Goal: Information Seeking & Learning: Learn about a topic

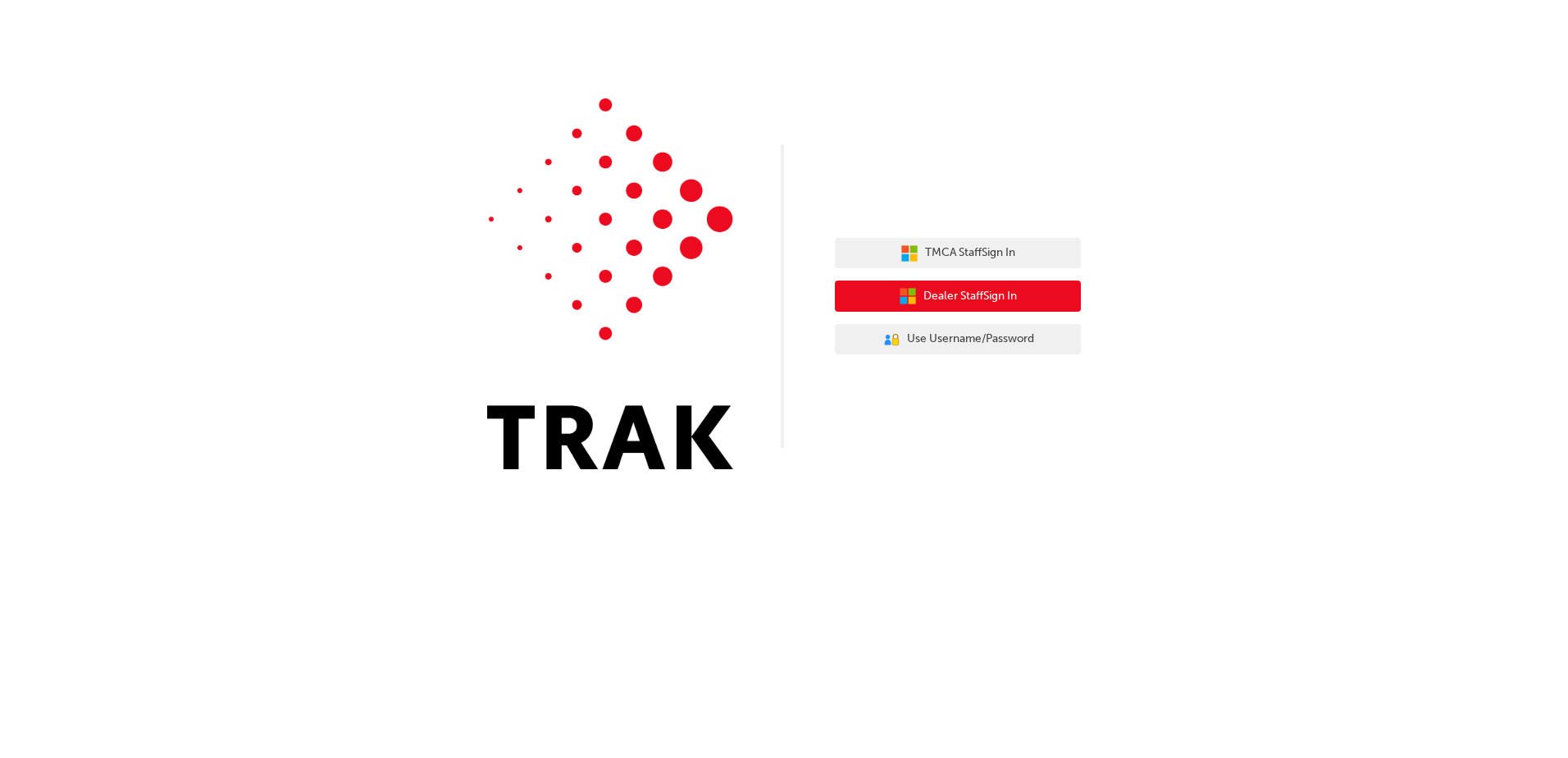
click at [983, 298] on span "Dealer Staff Sign In" at bounding box center [971, 296] width 94 height 19
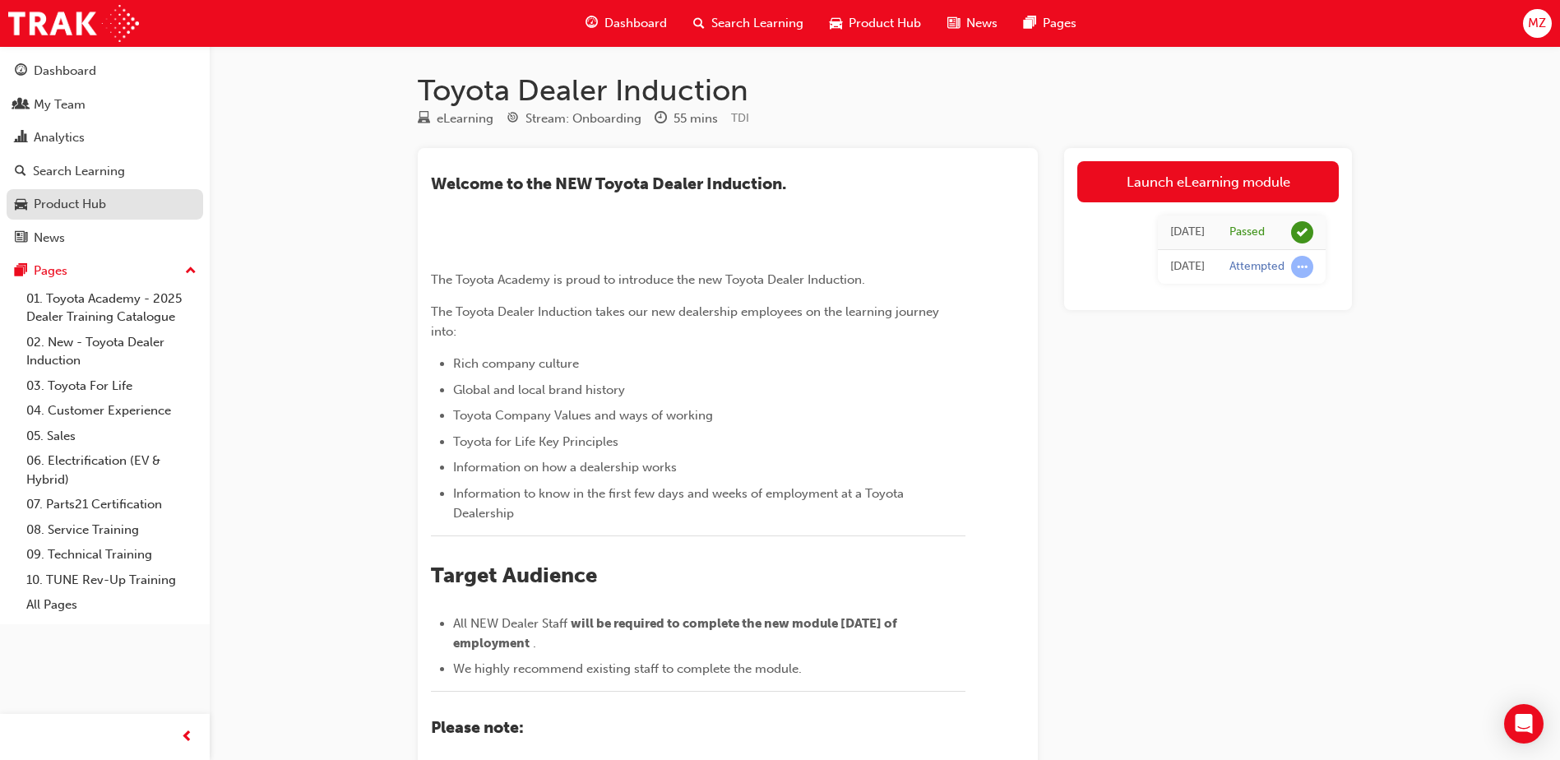
click at [99, 202] on div "Product Hub" at bounding box center [70, 204] width 72 height 19
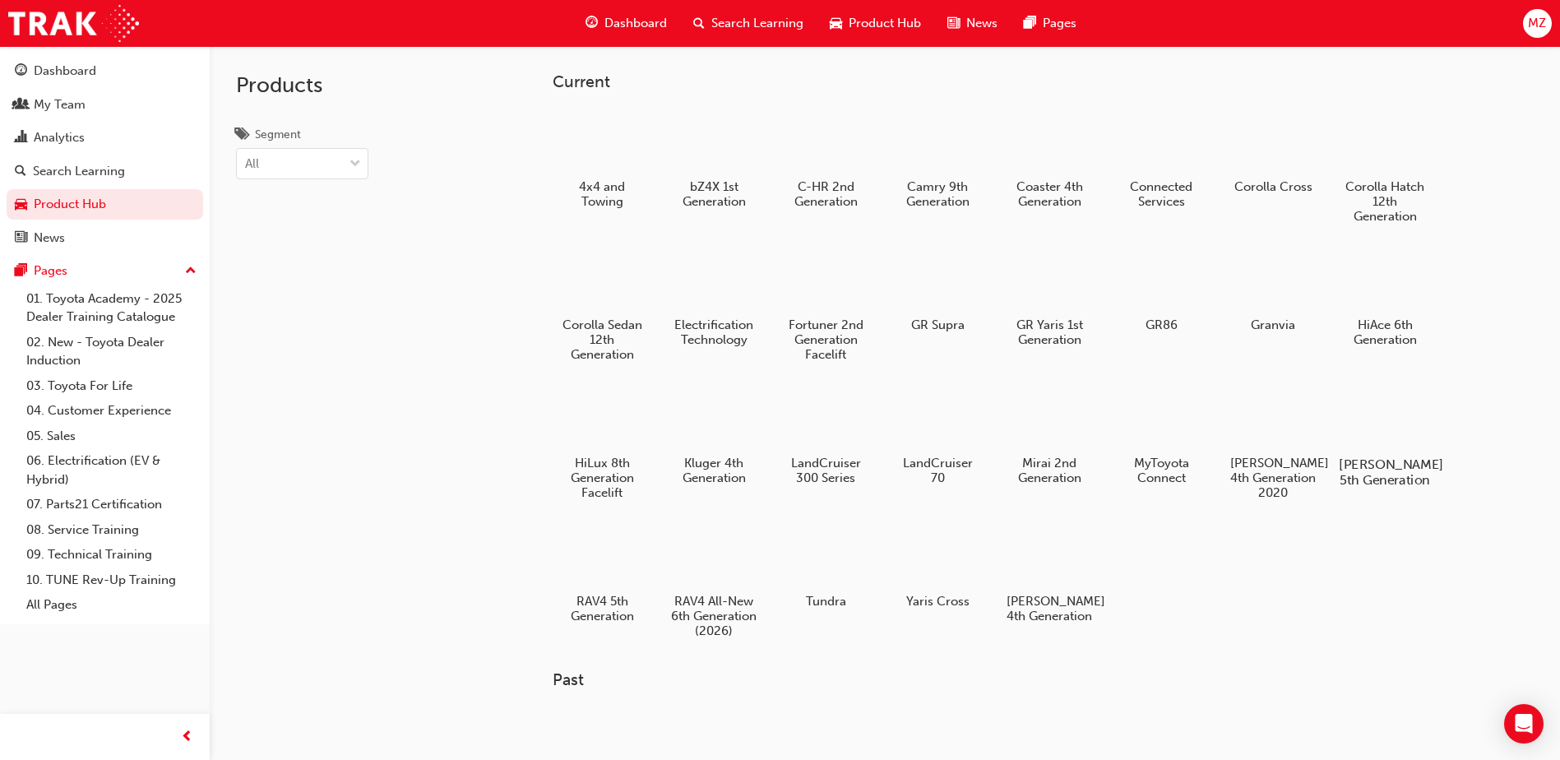
click at [1376, 417] on div at bounding box center [1384, 417] width 91 height 66
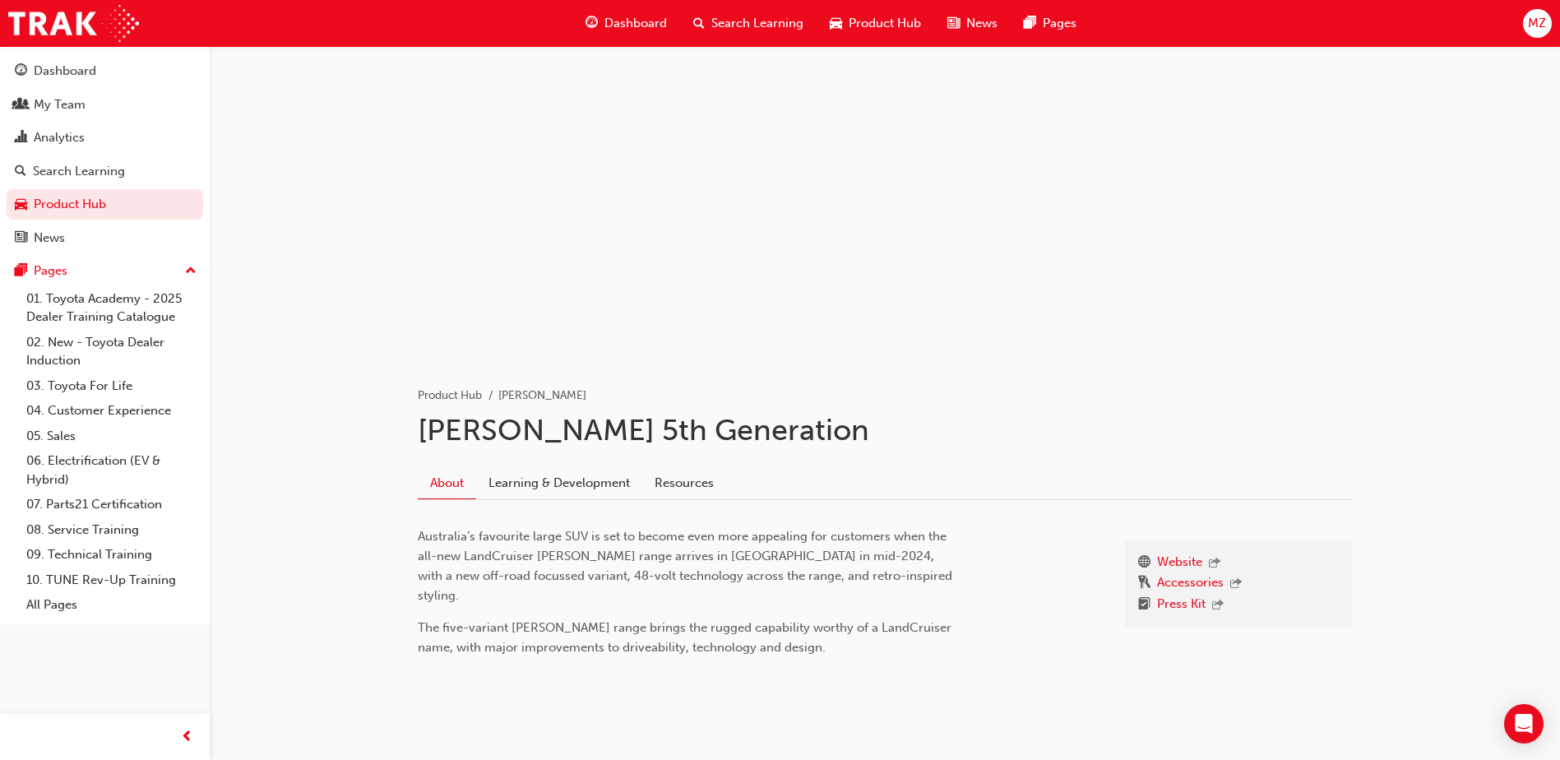
scroll to position [30, 0]
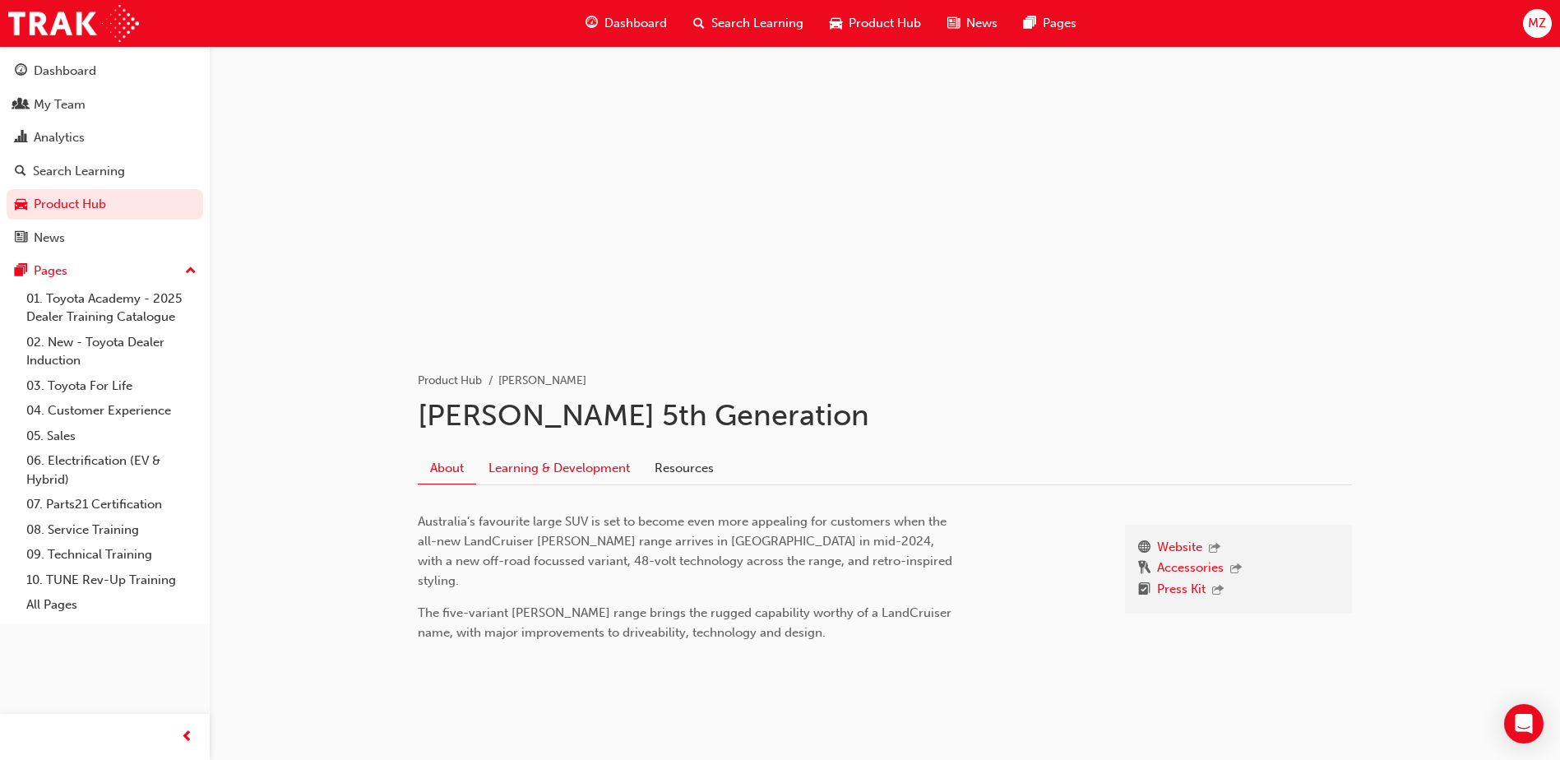
click at [569, 468] on link "Learning & Development" at bounding box center [559, 467] width 166 height 31
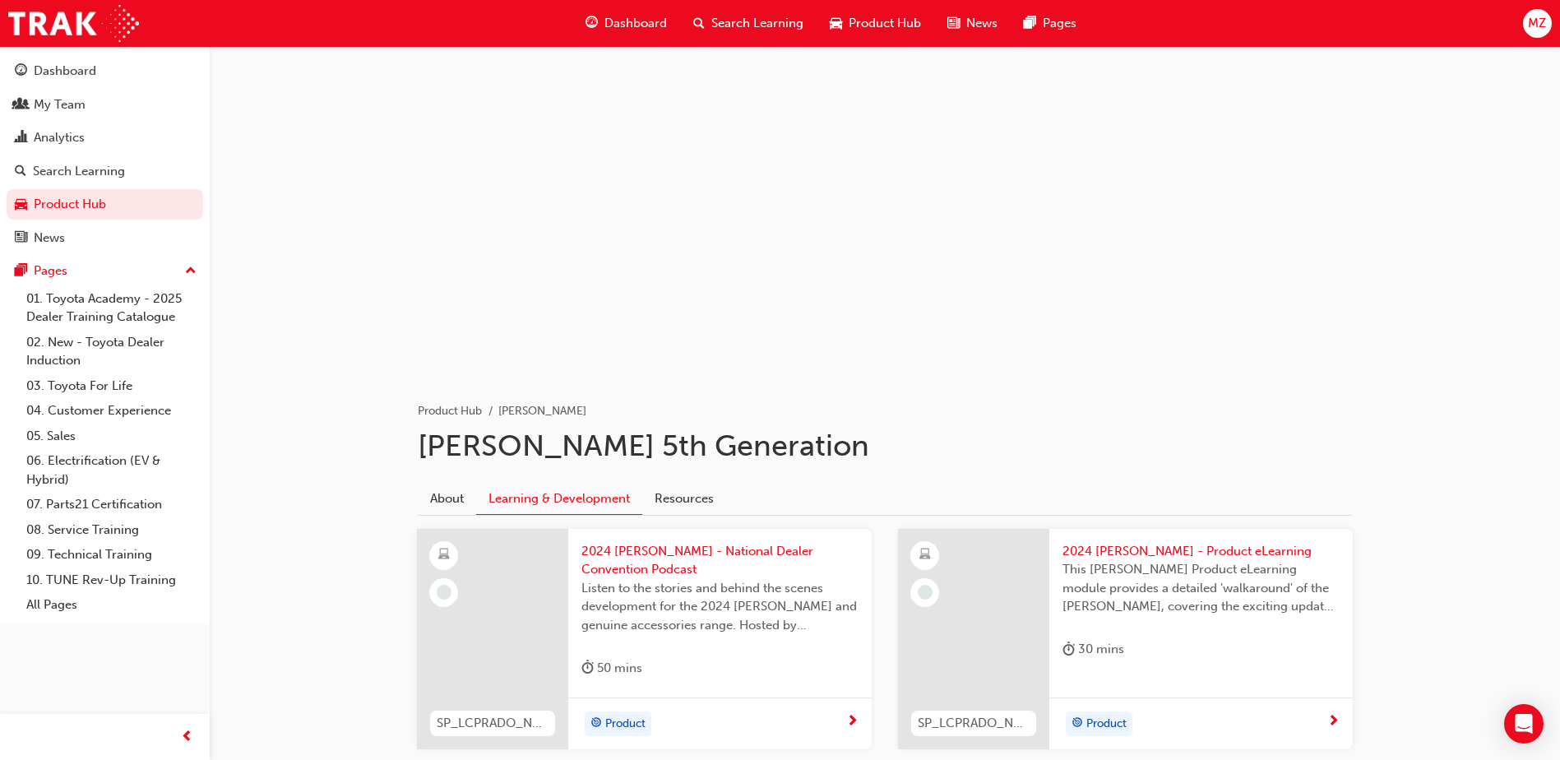
scroll to position [30, 0]
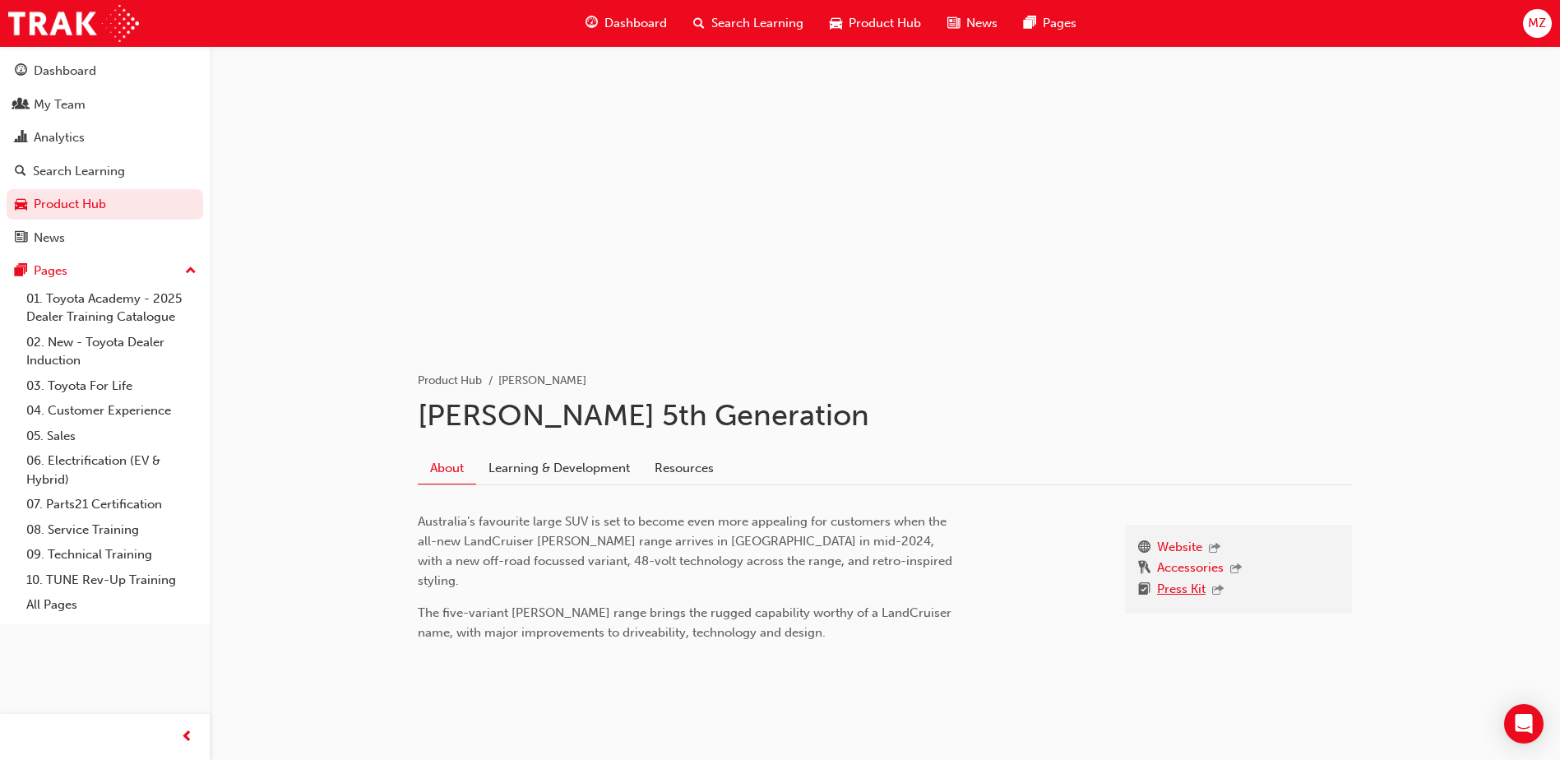
click at [1186, 589] on link "Press Kit" at bounding box center [1181, 590] width 49 height 21
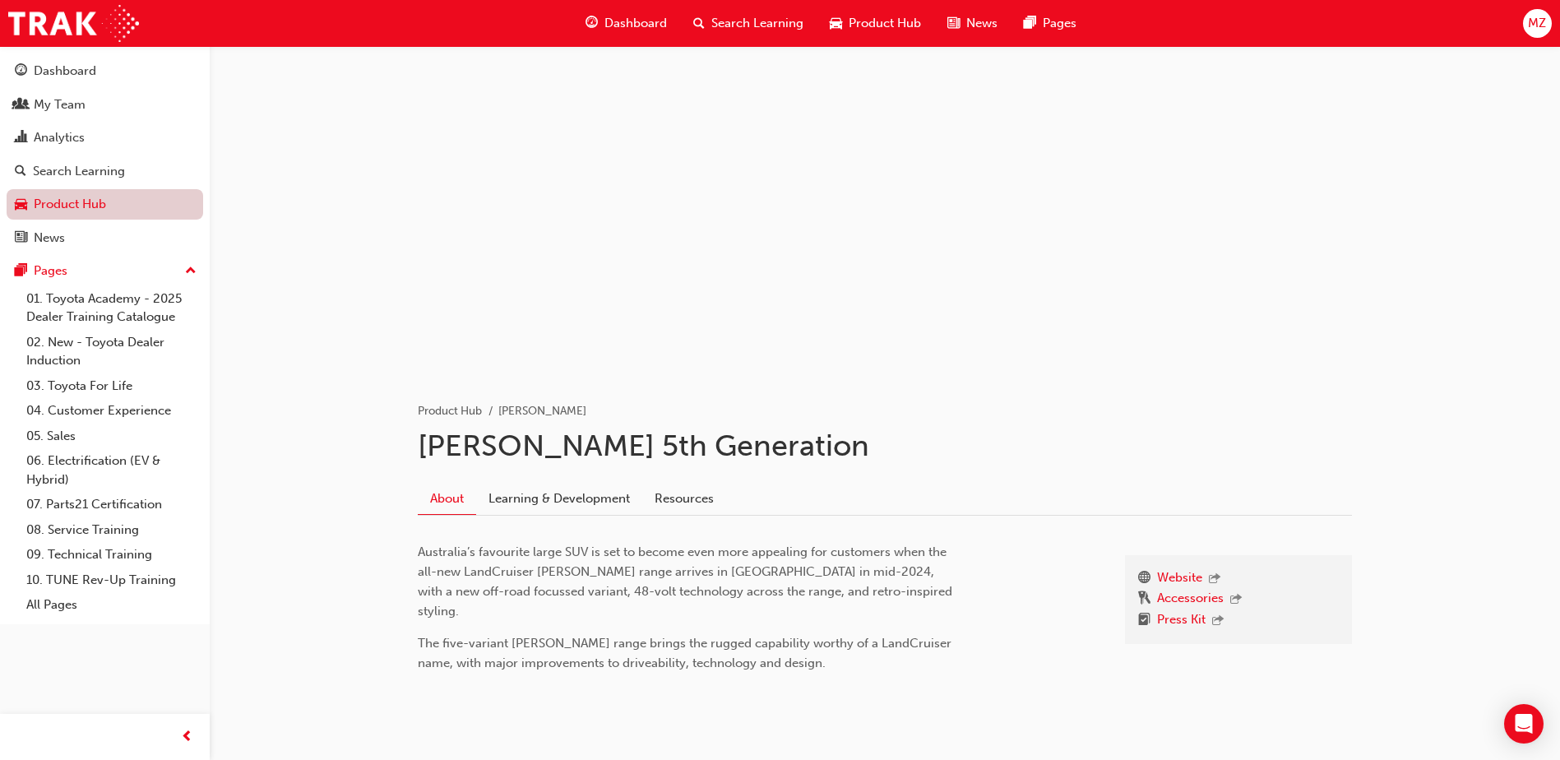
click at [133, 207] on link "Product Hub" at bounding box center [105, 204] width 196 height 30
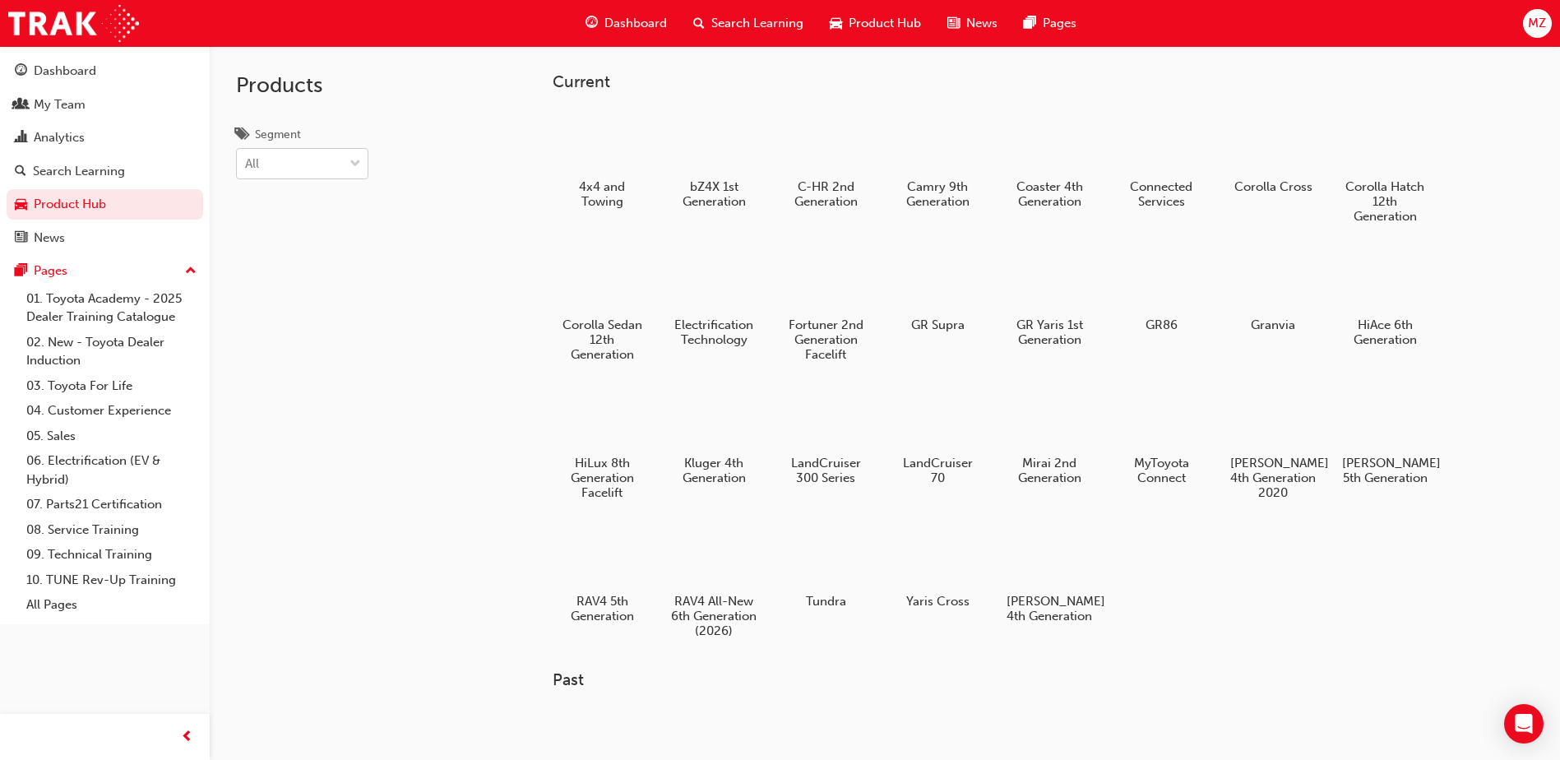
click at [353, 163] on span "down-icon" at bounding box center [355, 164] width 12 height 21
click at [247, 163] on input "Segment All" at bounding box center [246, 163] width 2 height 14
click at [321, 237] on div "Cars" at bounding box center [302, 237] width 132 height 32
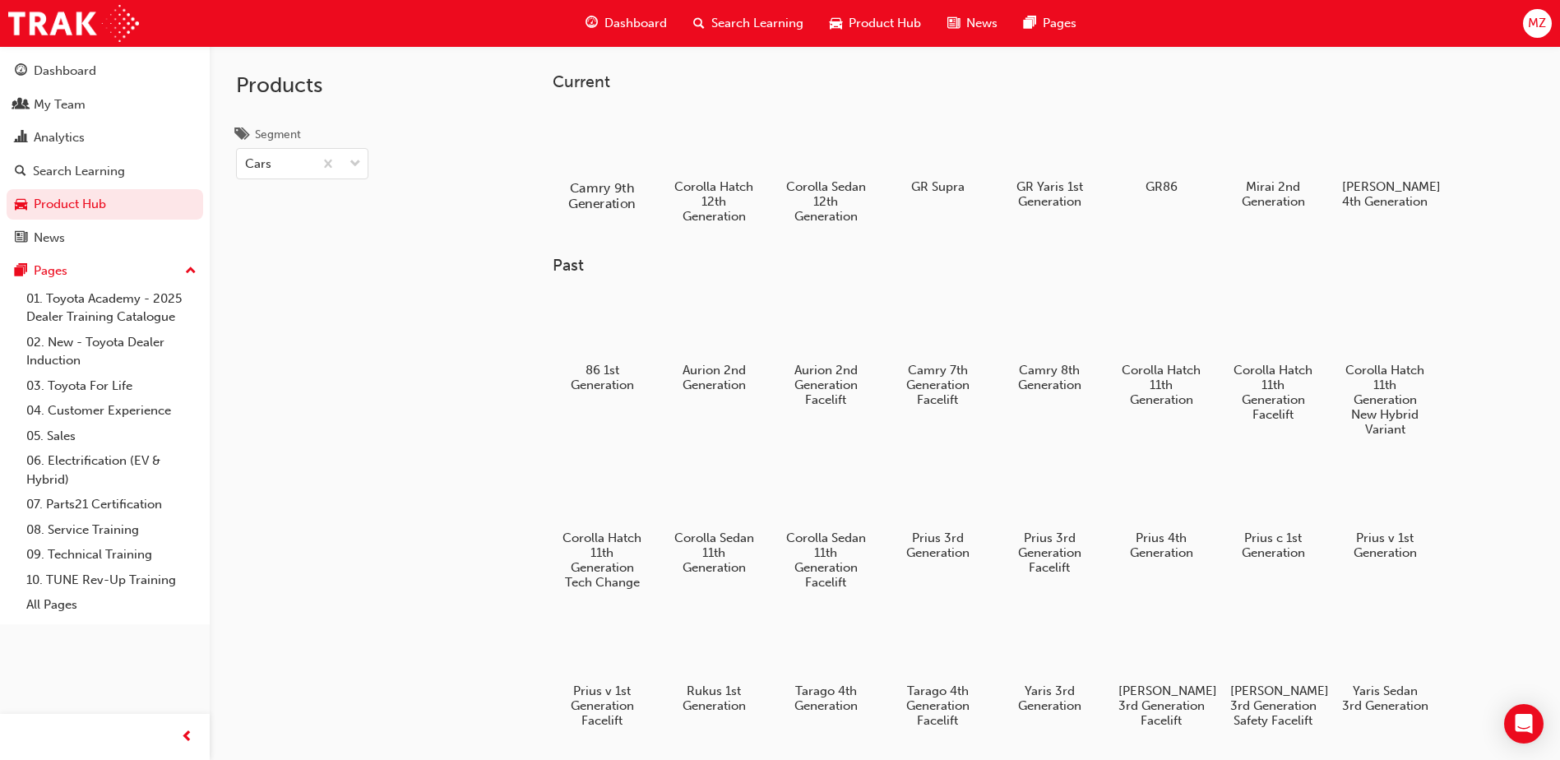
click at [617, 187] on h5 "Camry 9th Generation" at bounding box center [602, 195] width 91 height 31
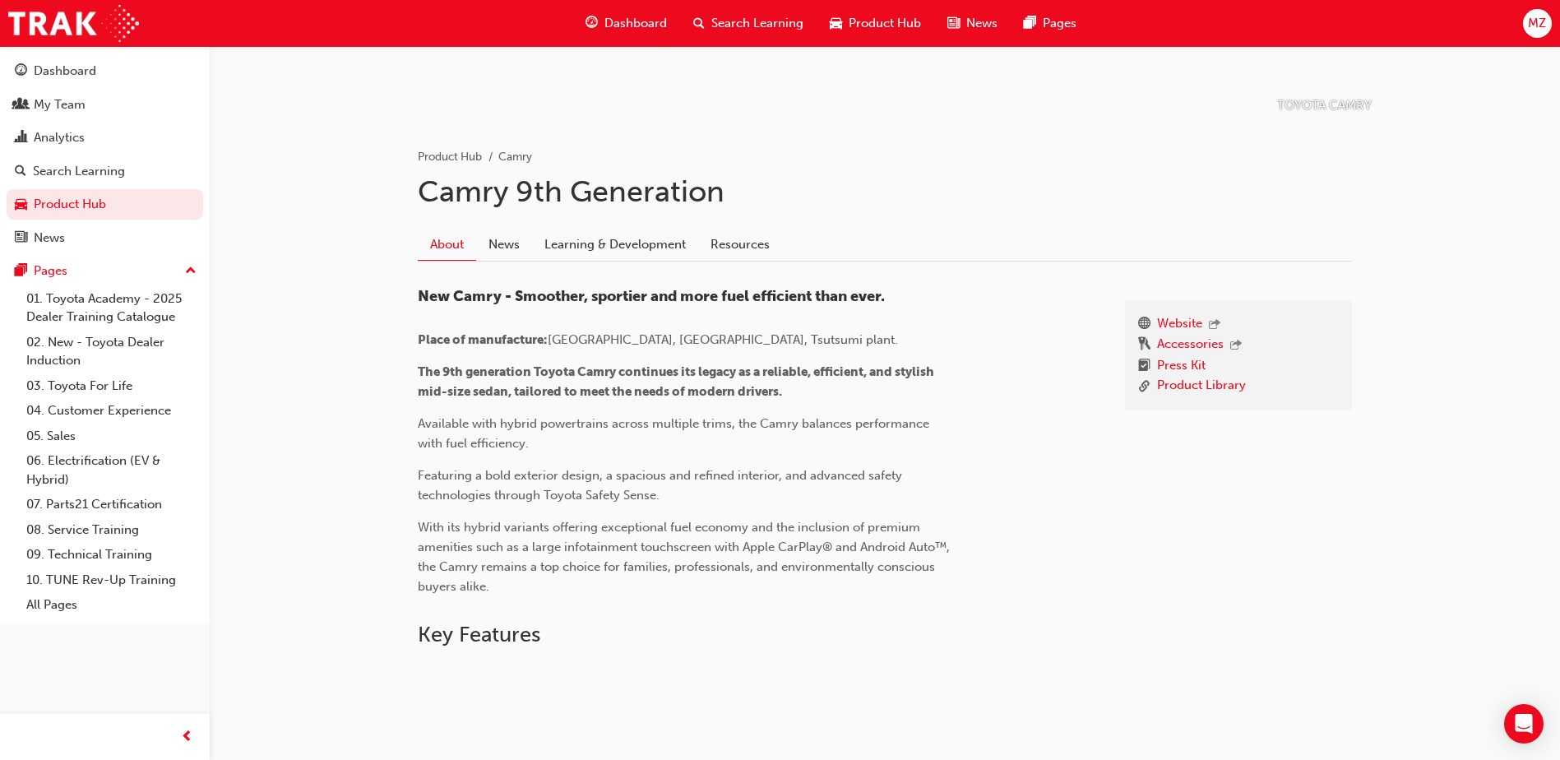
scroll to position [226, 0]
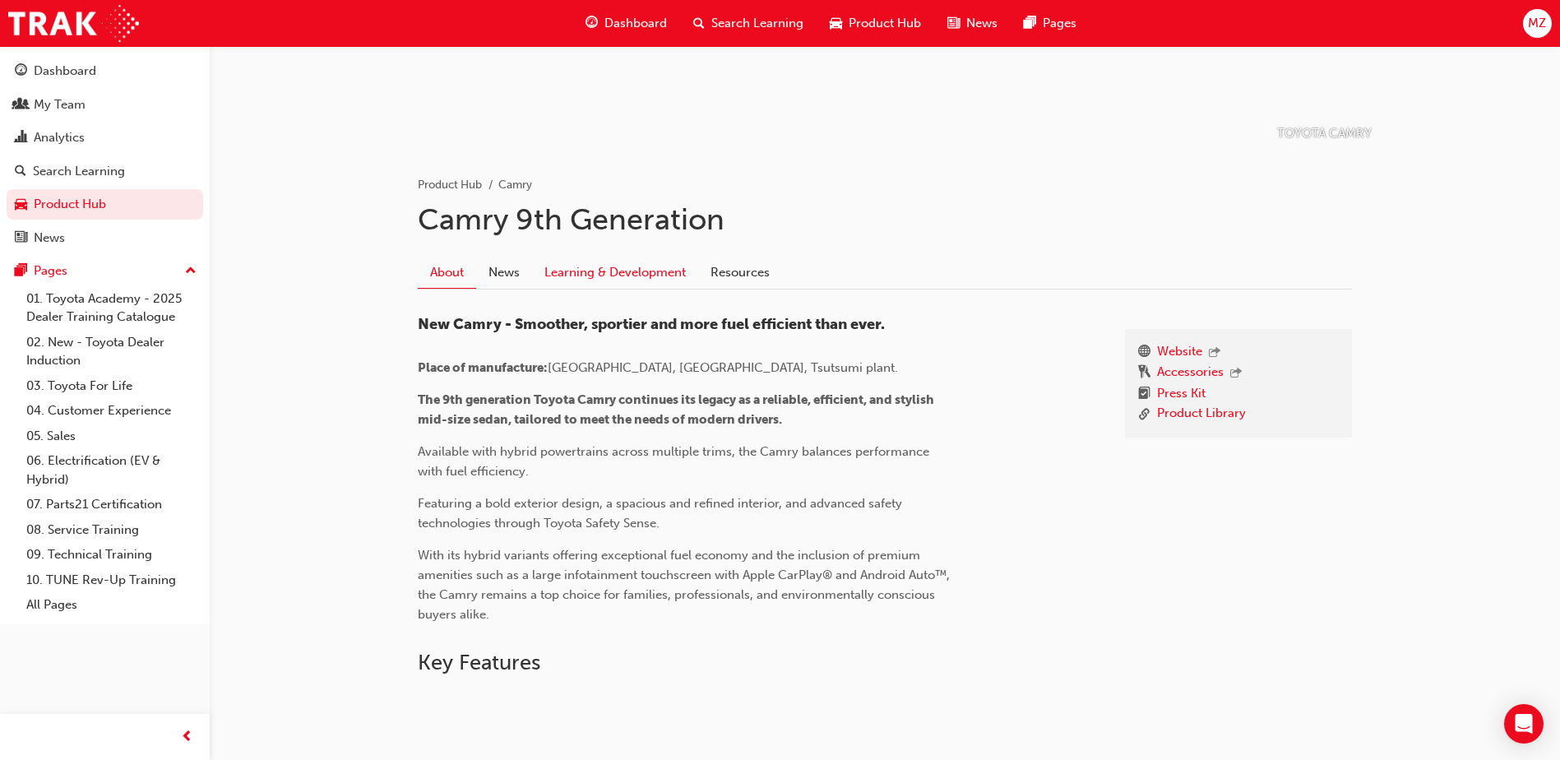
click at [579, 270] on link "Learning & Development" at bounding box center [615, 272] width 166 height 31
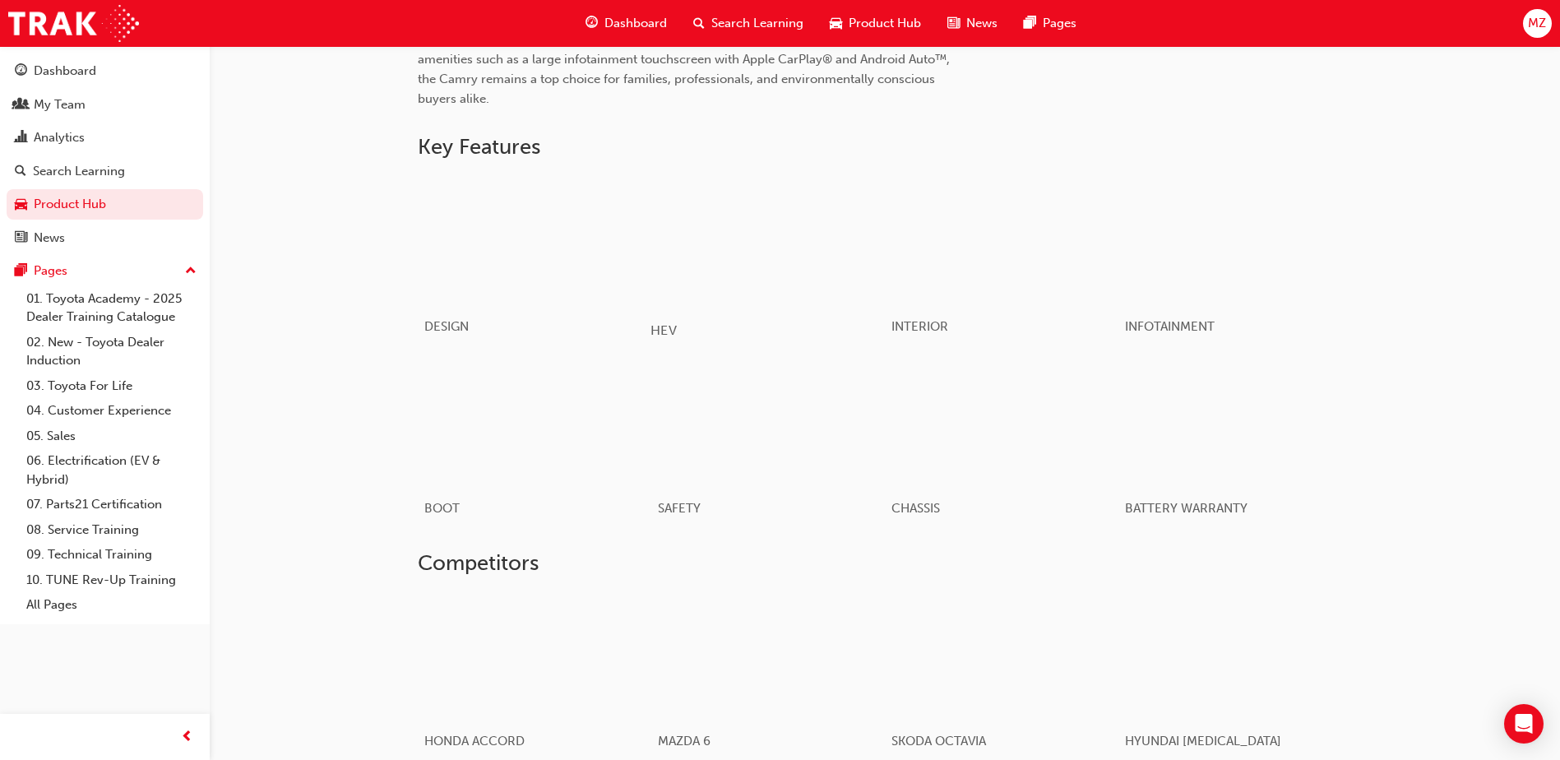
scroll to position [802, 0]
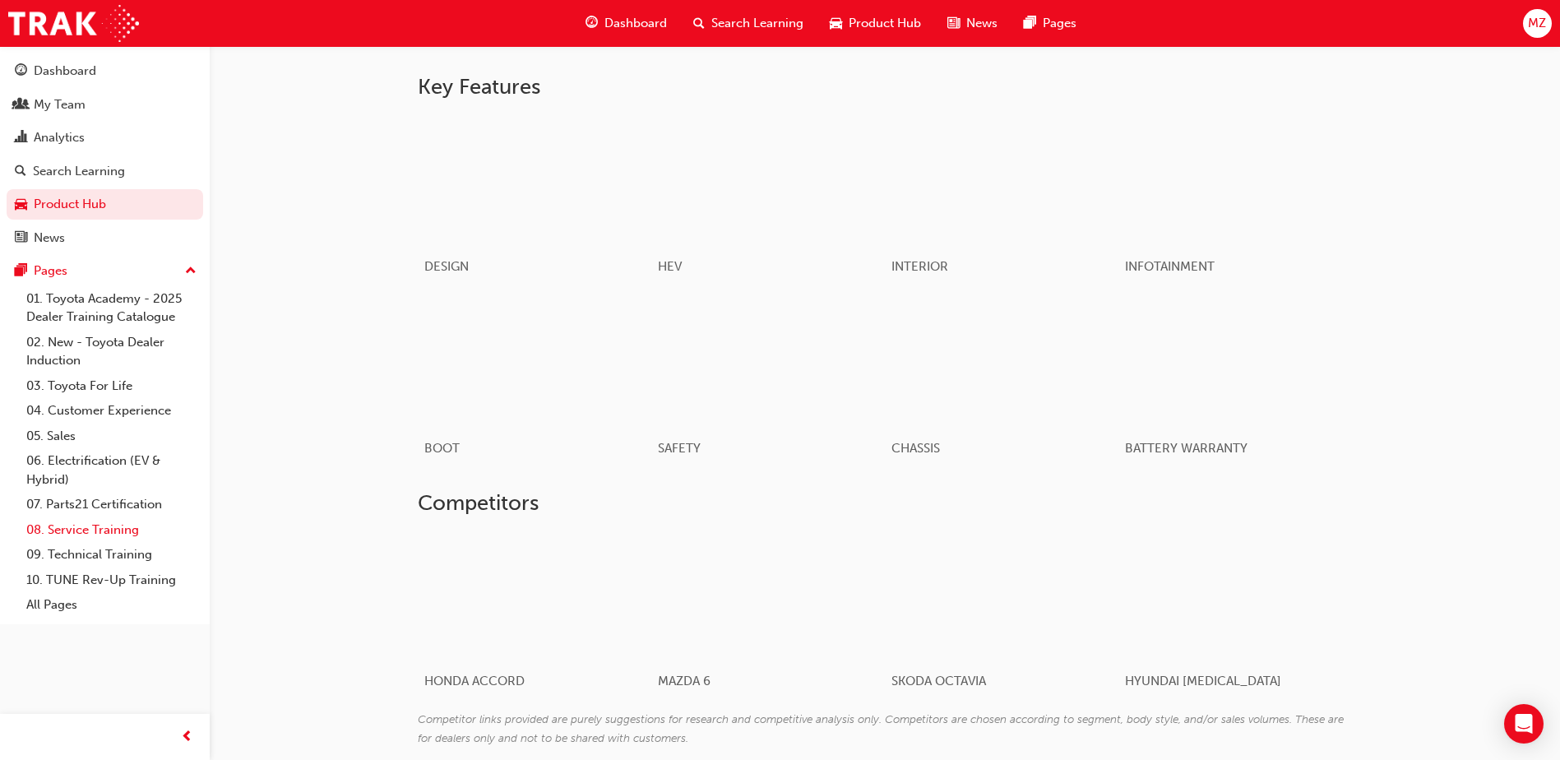
click at [120, 531] on link "08. Service Training" at bounding box center [111, 529] width 183 height 25
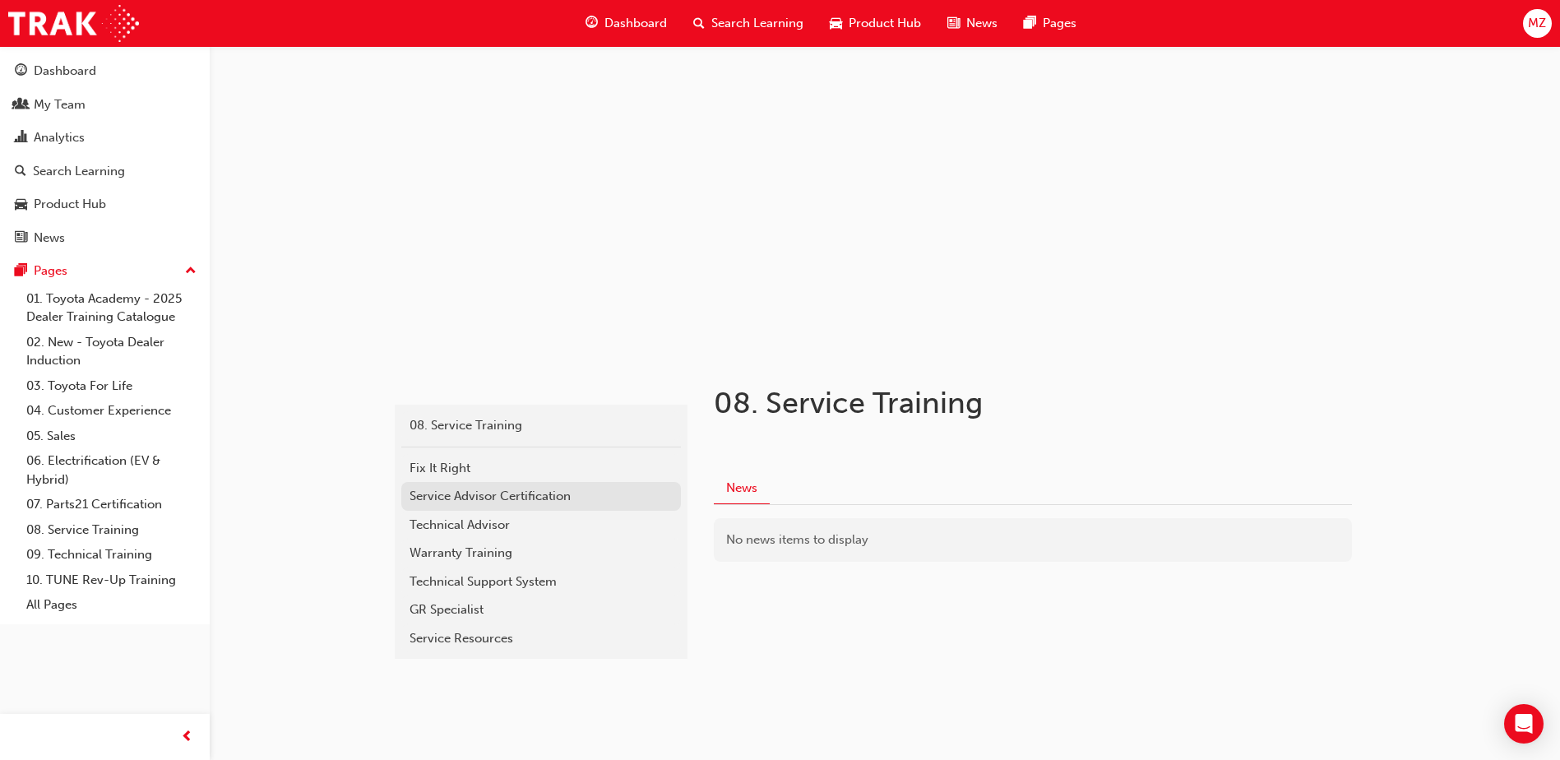
scroll to position [29, 0]
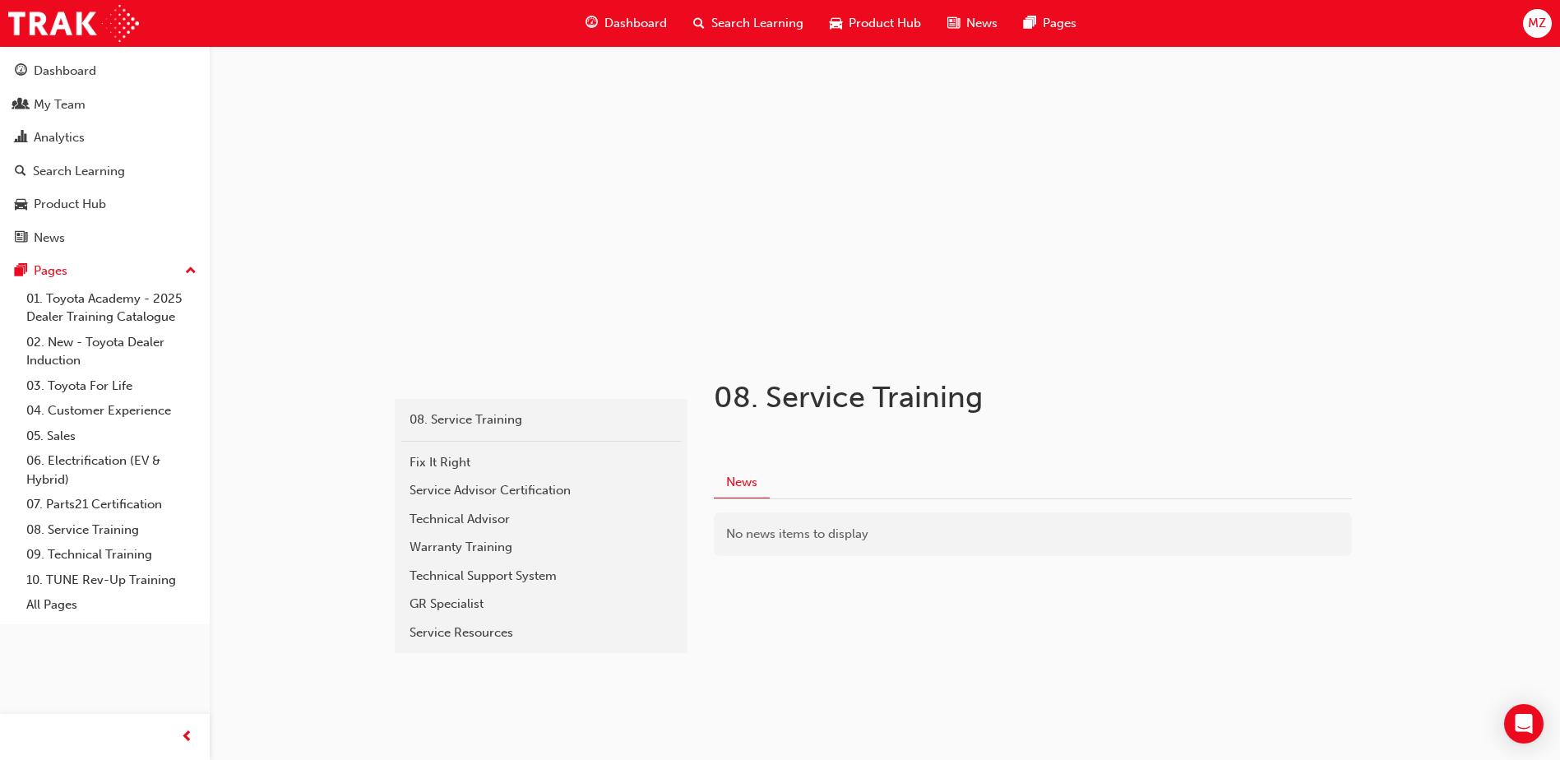
click at [484, 631] on div "Service Resources" at bounding box center [540, 632] width 263 height 19
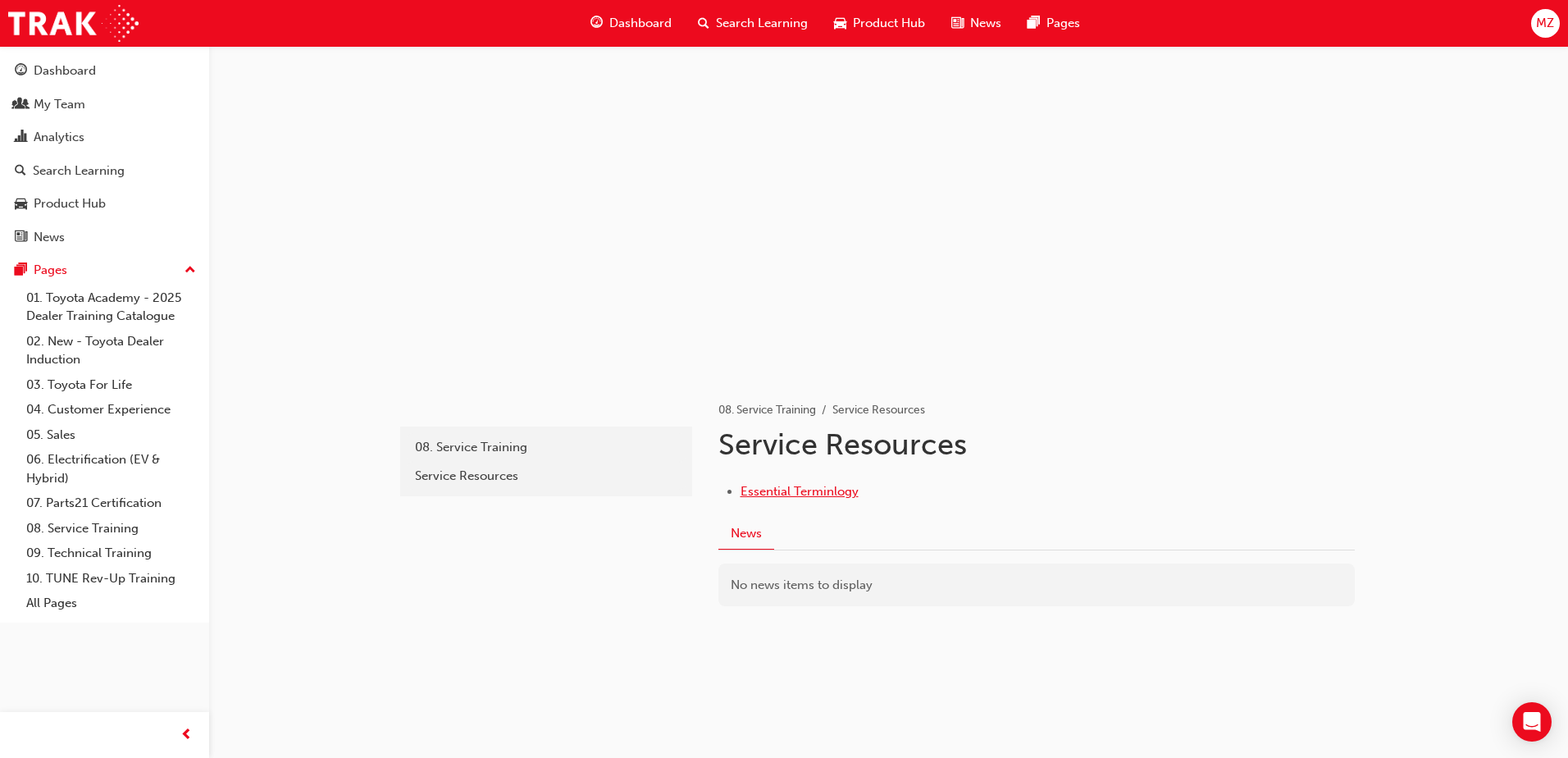
click at [806, 496] on span "Essential Terminlogy" at bounding box center [799, 491] width 118 height 15
